Goal: Task Accomplishment & Management: Use online tool/utility

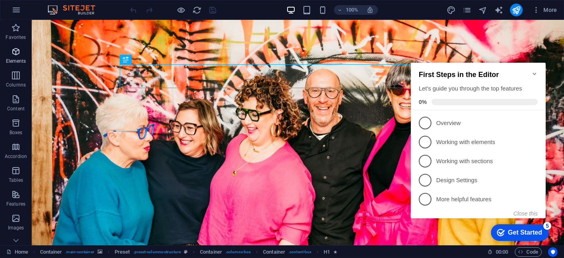
drag, startPoint x: 21, startPoint y: 50, endPoint x: 14, endPoint y: 7, distance: 44.2
click at [21, 50] on span "Elements" at bounding box center [16, 56] width 32 height 19
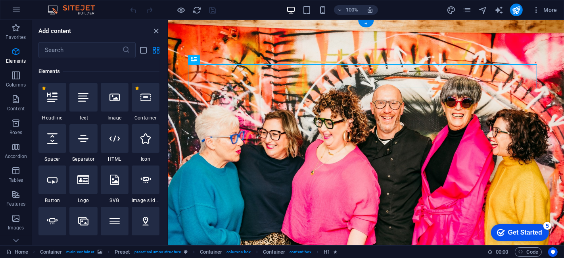
scroll to position [84, 0]
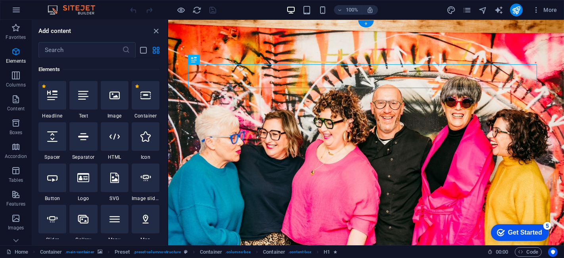
click at [186, 28] on figure at bounding box center [366, 170] width 396 height 300
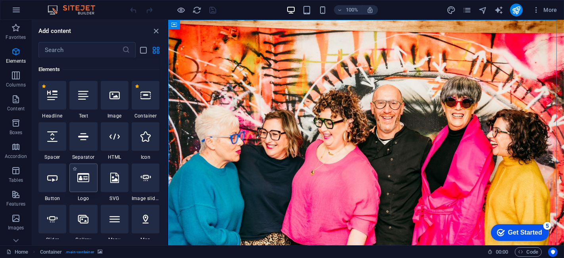
click at [78, 187] on div at bounding box center [83, 177] width 28 height 29
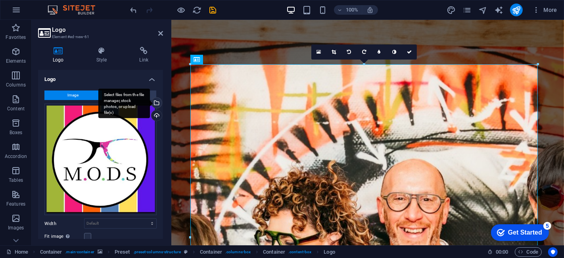
click at [155, 101] on div "Select files from the file manager, stock photos, or upload file(s)" at bounding box center [156, 104] width 12 height 12
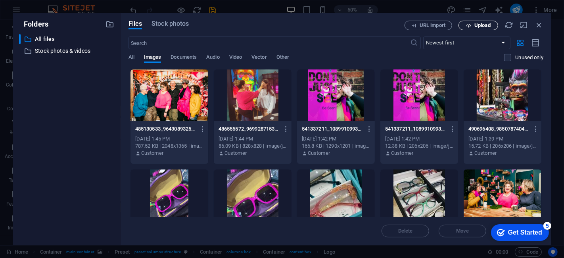
click at [475, 23] on span "Upload" at bounding box center [482, 25] width 16 height 5
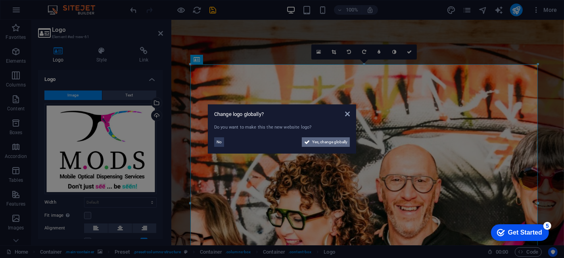
click at [320, 146] on span "Yes, change globally" at bounding box center [329, 142] width 35 height 10
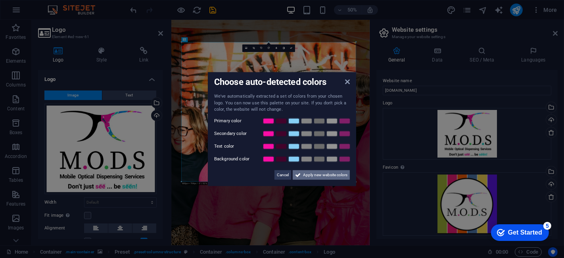
click at [312, 175] on span "Apply new website colors" at bounding box center [325, 175] width 44 height 10
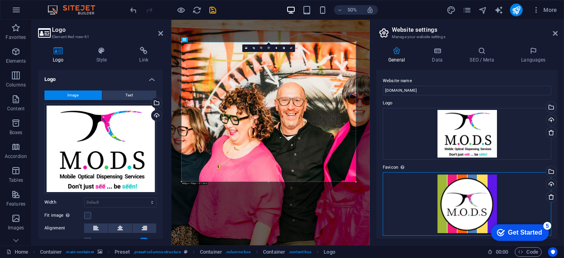
click at [428, 211] on div "Drag files here, click to choose files or select files from Files or our free s…" at bounding box center [467, 203] width 169 height 63
click at [428, 211] on body "Mods Eyewear Studio Home Favorites Elements Columns Content Boxes Accordion Tab…" at bounding box center [282, 129] width 564 height 258
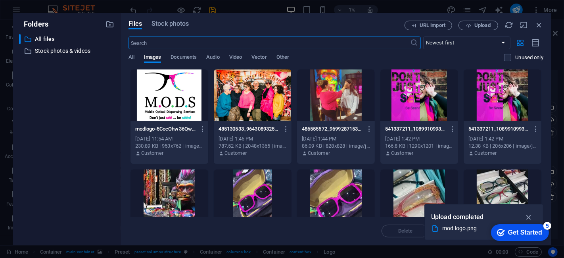
click at [174, 89] on div at bounding box center [169, 95] width 78 height 52
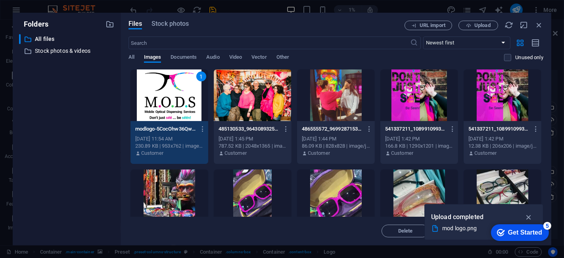
click at [174, 89] on div "1" at bounding box center [169, 95] width 78 height 52
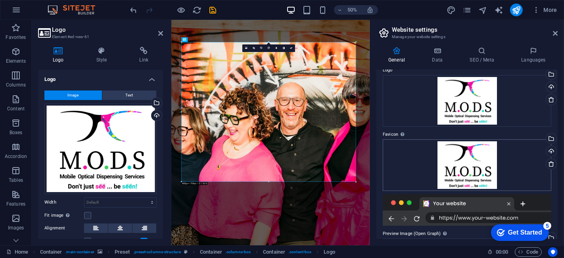
scroll to position [69, 0]
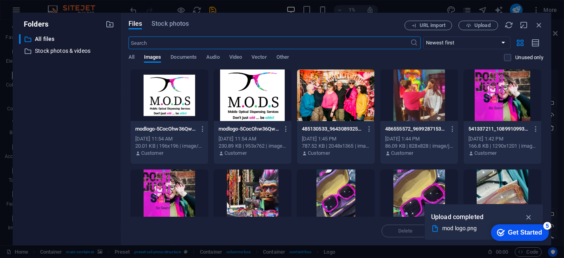
click at [155, 96] on div at bounding box center [169, 95] width 78 height 52
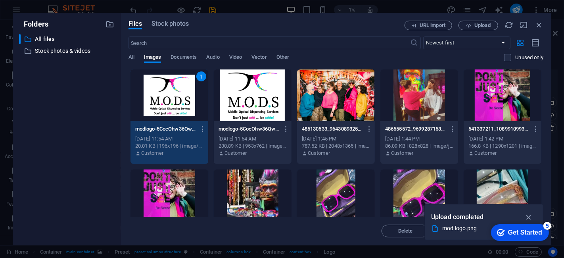
click at [155, 96] on div "1" at bounding box center [169, 95] width 78 height 52
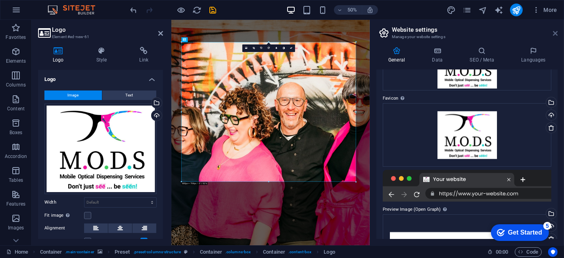
click at [554, 33] on icon at bounding box center [555, 33] width 5 height 6
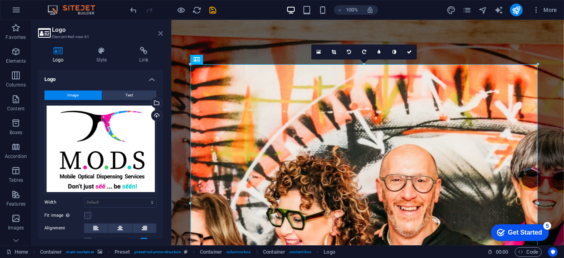
click at [162, 32] on icon at bounding box center [160, 33] width 5 height 6
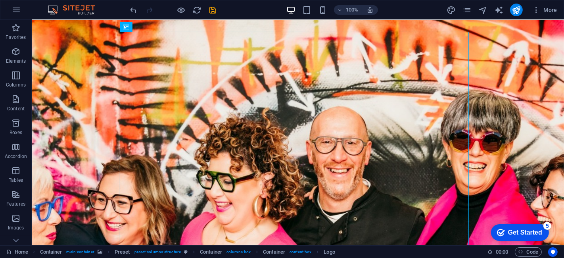
scroll to position [33, 0]
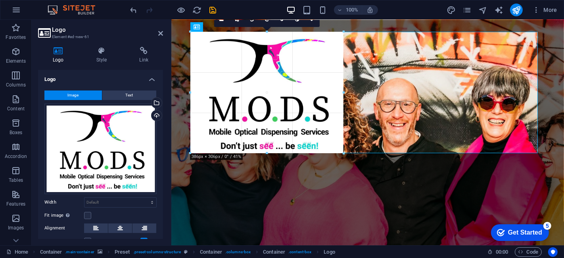
drag, startPoint x: 537, startPoint y: 32, endPoint x: 342, endPoint y: 205, distance: 260.7
type input "389"
select select "px"
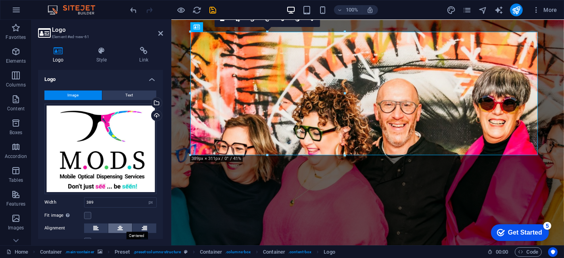
click at [121, 225] on icon at bounding box center [120, 228] width 6 height 10
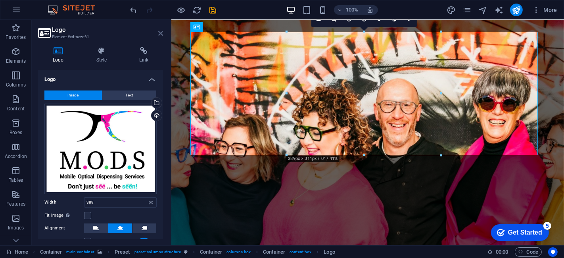
click at [160, 34] on icon at bounding box center [160, 33] width 5 height 6
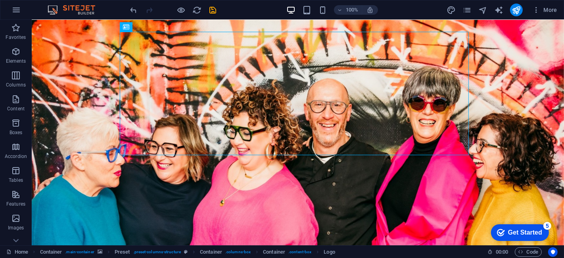
click at [501, 68] on figure at bounding box center [297, 199] width 532 height 424
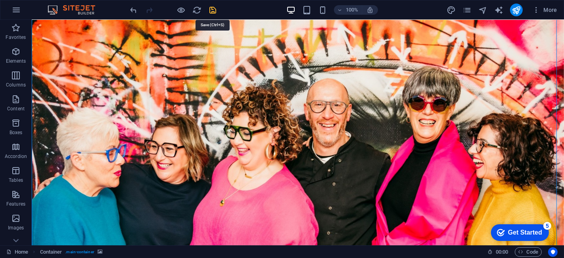
click at [211, 11] on icon "save" at bounding box center [213, 10] width 9 height 9
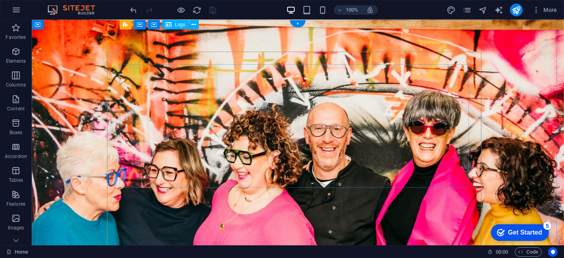
scroll to position [0, 0]
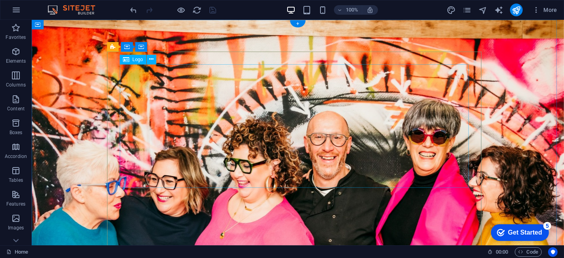
select select "px"
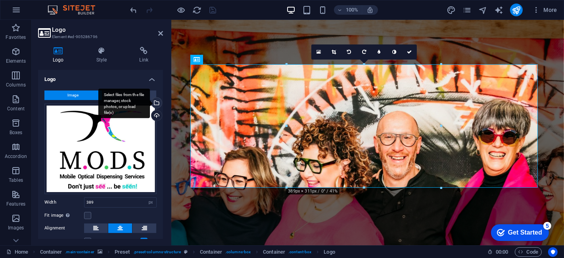
click at [155, 101] on div "Select files from the file manager, stock photos, or upload file(s)" at bounding box center [156, 104] width 12 height 12
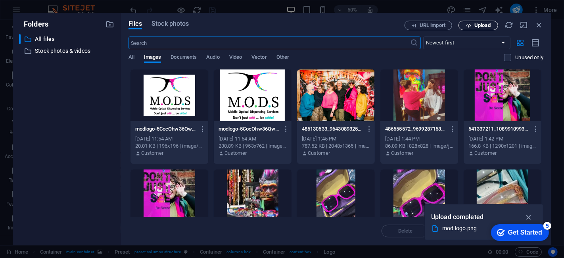
click at [466, 27] on span "Upload" at bounding box center [478, 25] width 33 height 5
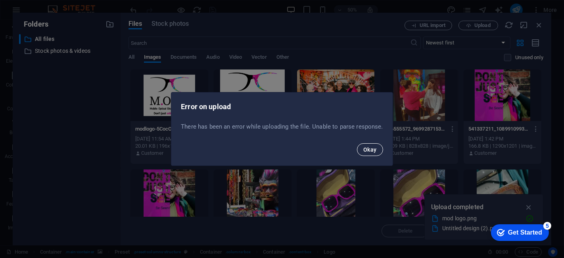
click at [374, 150] on span "Okay" at bounding box center [369, 149] width 13 height 6
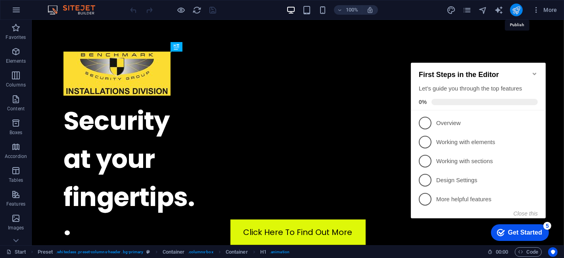
click at [515, 10] on icon "publish" at bounding box center [516, 10] width 9 height 9
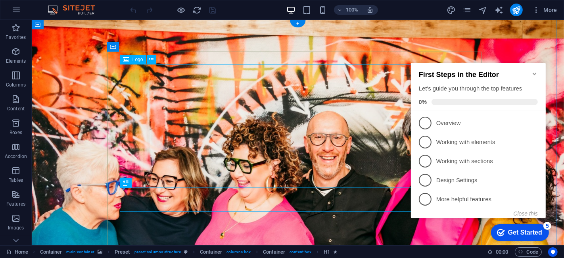
select select "px"
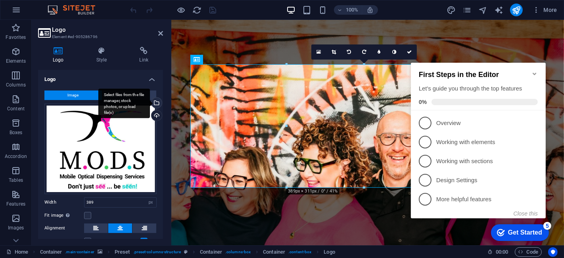
click at [156, 102] on div "Select files from the file manager, stock photos, or upload file(s)" at bounding box center [156, 104] width 12 height 12
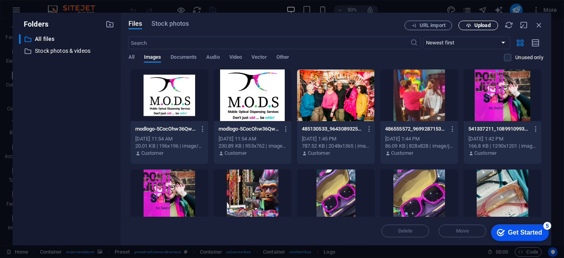
click at [469, 25] on icon "button" at bounding box center [468, 25] width 5 height 5
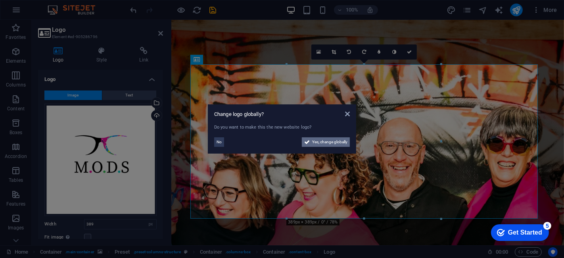
click at [307, 140] on icon at bounding box center [307, 142] width 6 height 10
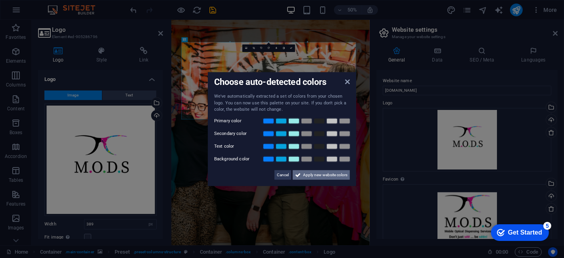
click at [307, 173] on span "Apply new website colors" at bounding box center [325, 175] width 44 height 10
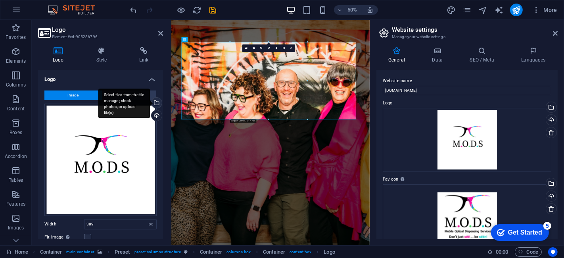
click at [155, 102] on div "Select files from the file manager, stock photos, or upload file(s)" at bounding box center [156, 104] width 12 height 12
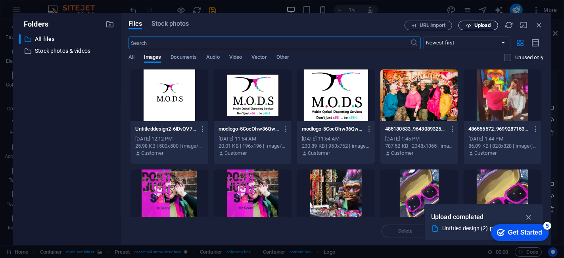
click at [465, 27] on span "Upload" at bounding box center [478, 25] width 33 height 5
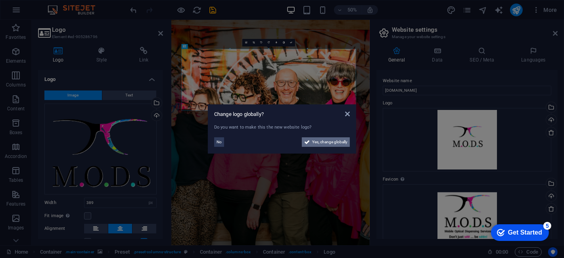
click at [333, 143] on span "Yes, change globally" at bounding box center [329, 142] width 35 height 10
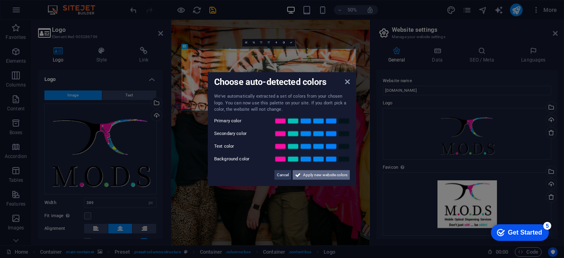
click at [322, 177] on span "Apply new website colors" at bounding box center [325, 175] width 44 height 10
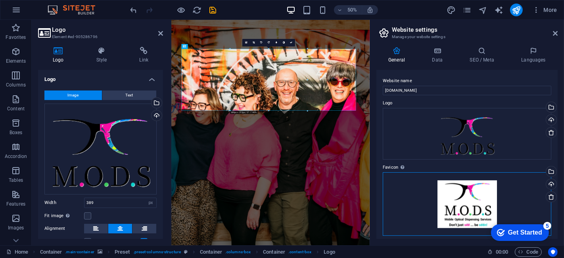
click at [468, 202] on div "Drag files here, click to choose files or select files from Files or our free s…" at bounding box center [467, 203] width 169 height 63
click at [443, 192] on div "Drag files here, click to choose files or select files from Files or our free s…" at bounding box center [467, 203] width 169 height 63
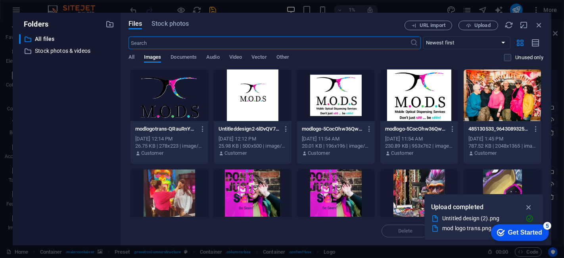
click at [170, 94] on div at bounding box center [169, 95] width 78 height 52
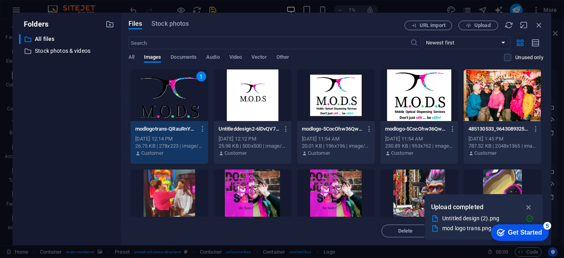
click at [170, 94] on div "1" at bounding box center [169, 95] width 78 height 52
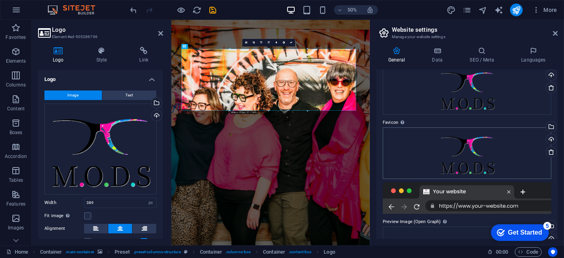
scroll to position [52, 0]
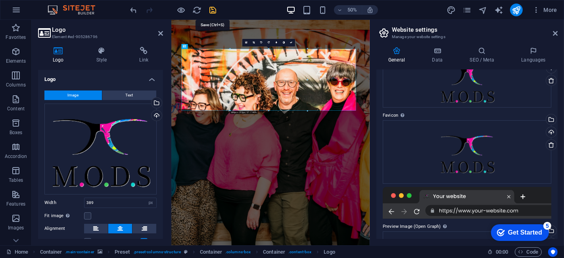
click at [211, 9] on icon "save" at bounding box center [213, 10] width 9 height 9
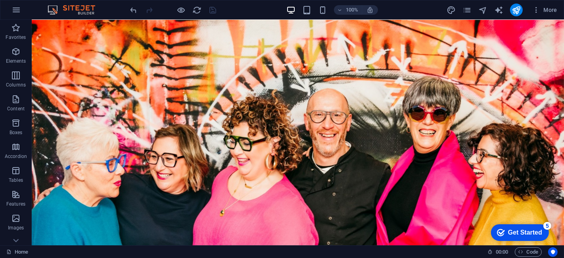
scroll to position [25, 0]
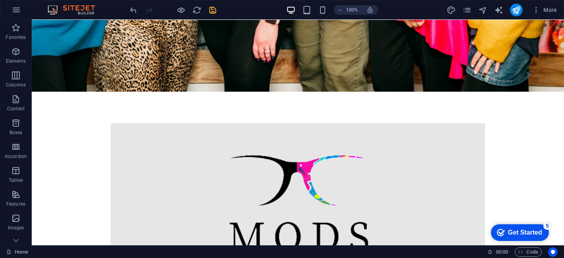
scroll to position [352, 0]
click at [216, 10] on icon "save" at bounding box center [213, 10] width 9 height 9
